Goal: Transaction & Acquisition: Purchase product/service

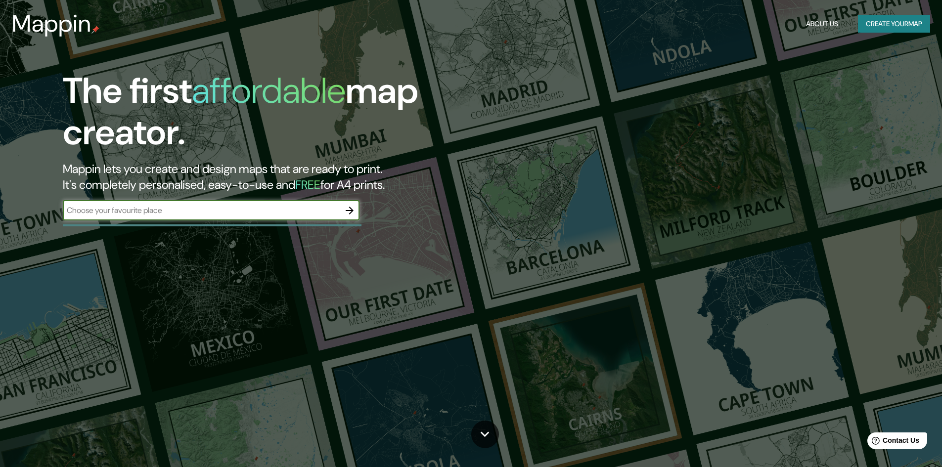
click at [261, 213] on input "text" at bounding box center [201, 210] width 277 height 11
click at [877, 23] on button "Create your map" at bounding box center [894, 24] width 72 height 18
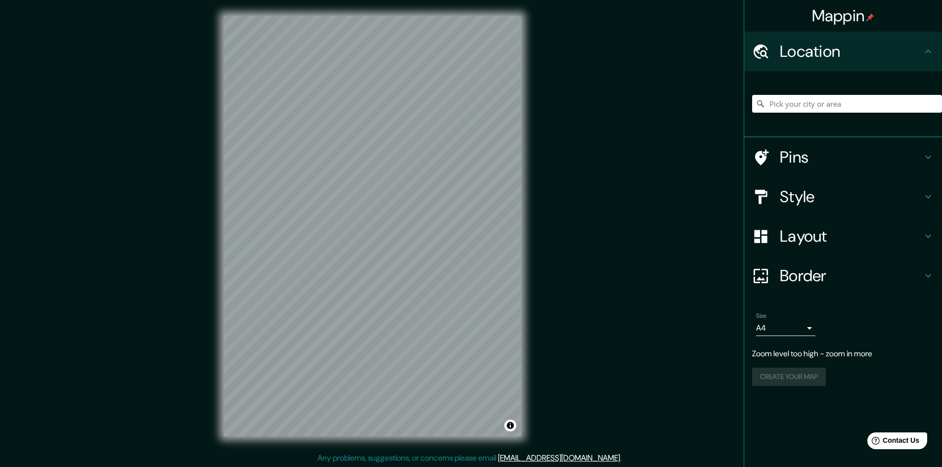
click at [758, 273] on icon at bounding box center [760, 276] width 17 height 17
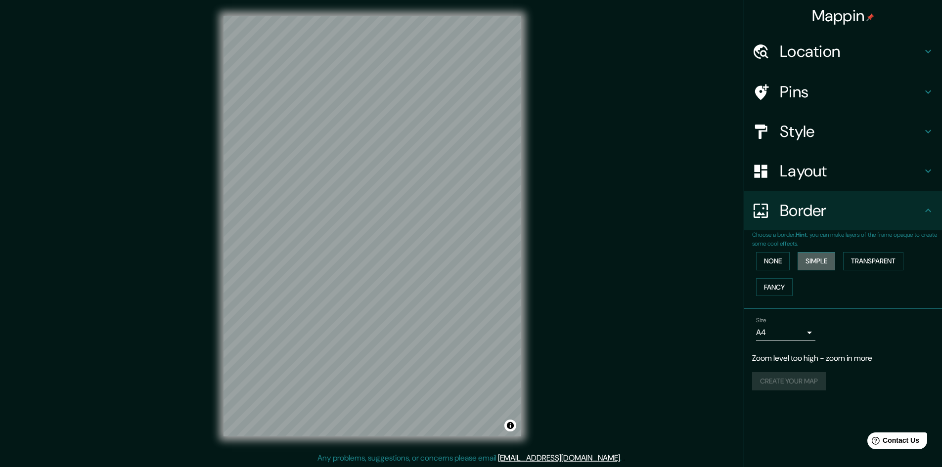
click at [816, 265] on button "Simple" at bounding box center [817, 261] width 38 height 18
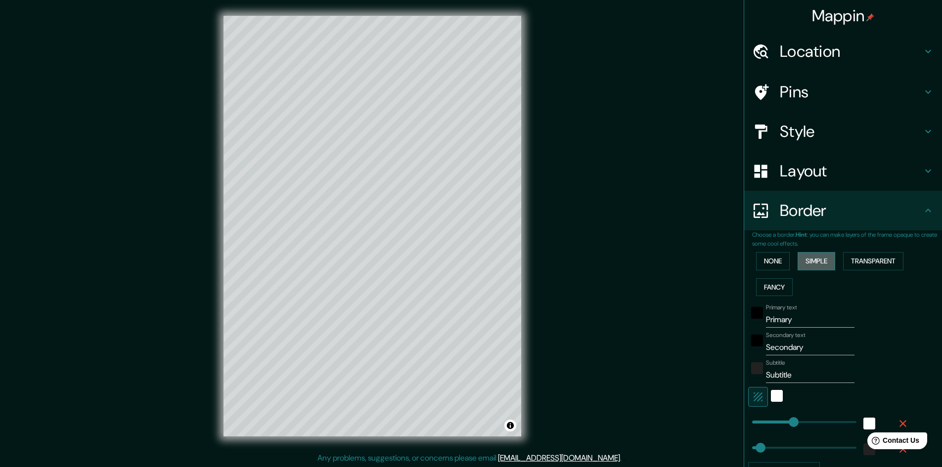
click at [813, 262] on button "Simple" at bounding box center [817, 261] width 38 height 18
type input "241"
type input "48"
click at [760, 264] on button "None" at bounding box center [773, 261] width 34 height 18
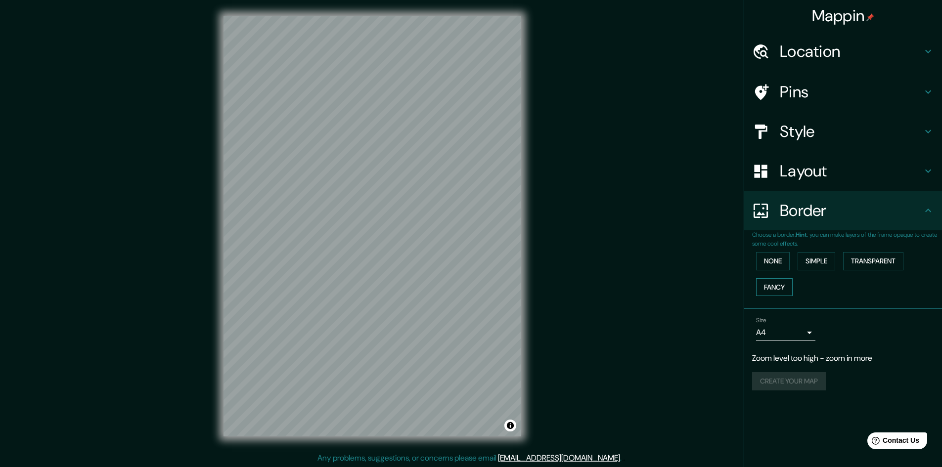
click at [764, 284] on button "Fancy" at bounding box center [774, 287] width 37 height 18
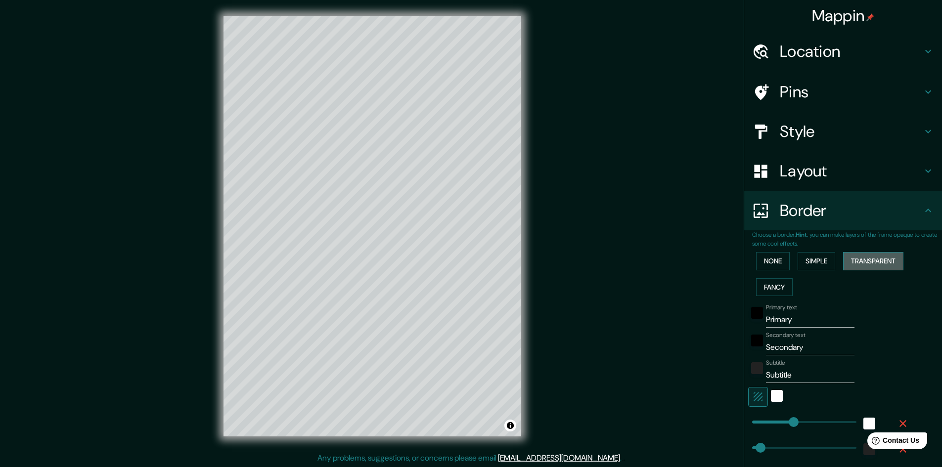
click at [866, 260] on button "Transparent" at bounding box center [873, 261] width 60 height 18
click at [809, 258] on button "Simple" at bounding box center [817, 261] width 38 height 18
click at [772, 259] on button "None" at bounding box center [773, 261] width 34 height 18
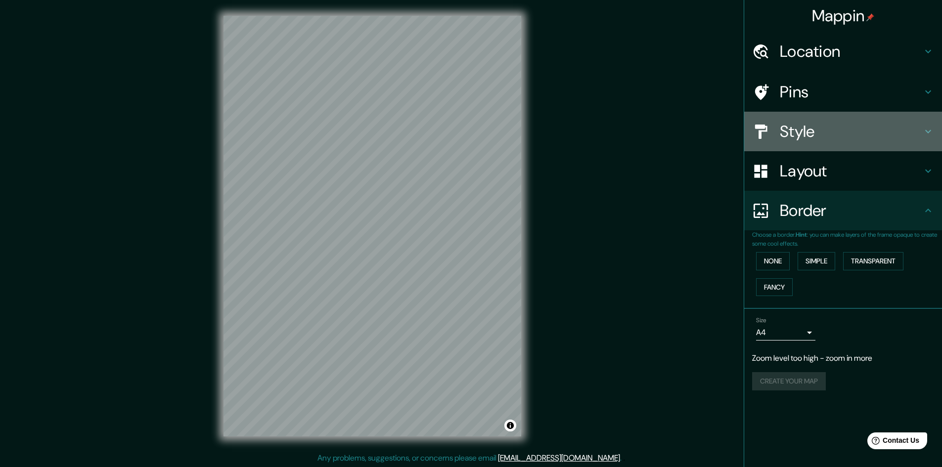
drag, startPoint x: 787, startPoint y: 128, endPoint x: 764, endPoint y: 133, distance: 23.4
click at [764, 133] on icon at bounding box center [760, 131] width 17 height 17
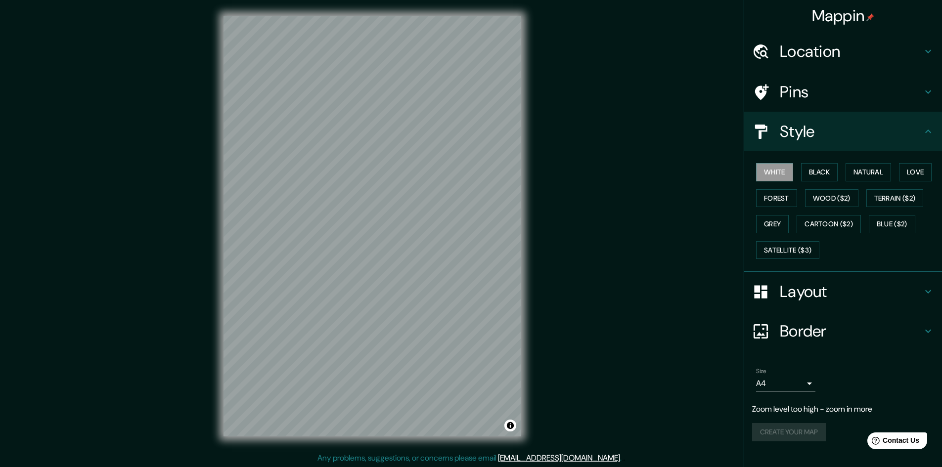
drag, startPoint x: 785, startPoint y: 82, endPoint x: 784, endPoint y: 77, distance: 5.5
click at [785, 82] on h4 "Pins" at bounding box center [851, 92] width 142 height 20
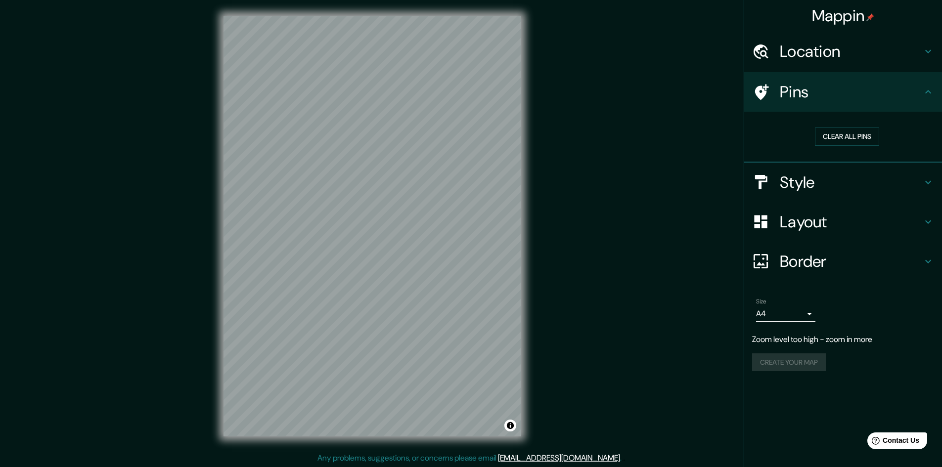
click at [793, 62] on div "Location" at bounding box center [843, 52] width 198 height 40
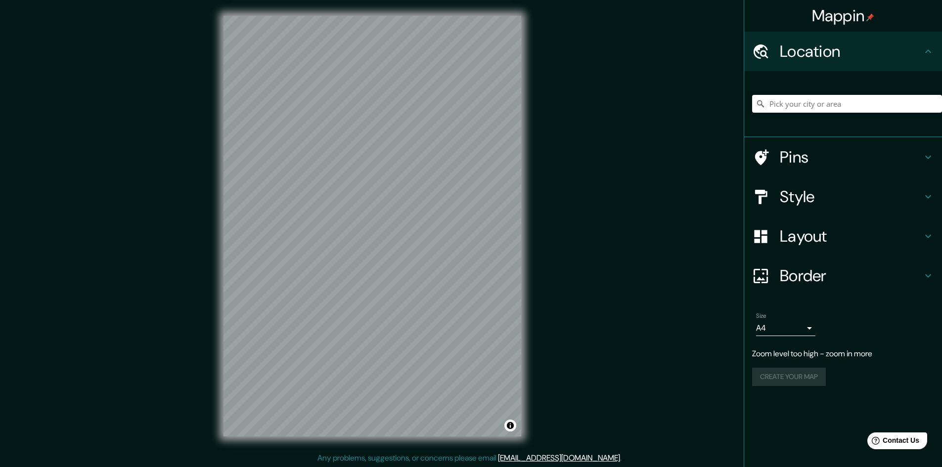
scroll to position [1, 0]
